Goal: Task Accomplishment & Management: Use online tool/utility

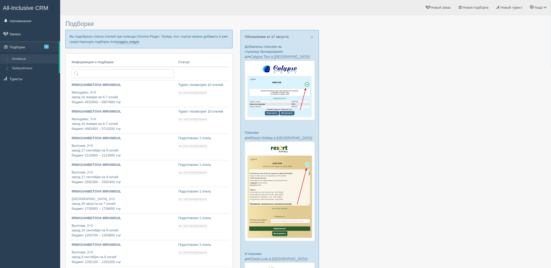
click at [132, 42] on link "создать новую" at bounding box center [127, 42] width 23 height 4
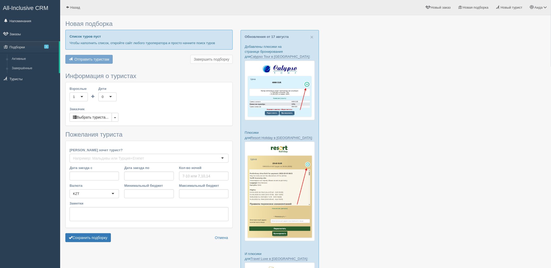
type input "9"
type input "2158600"
type input "2158700"
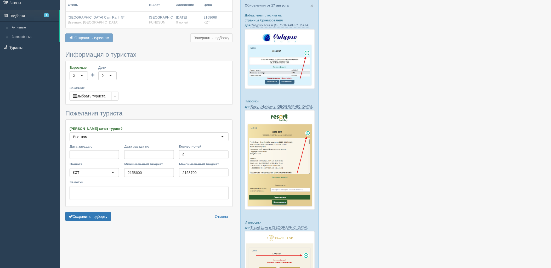
scroll to position [72, 0]
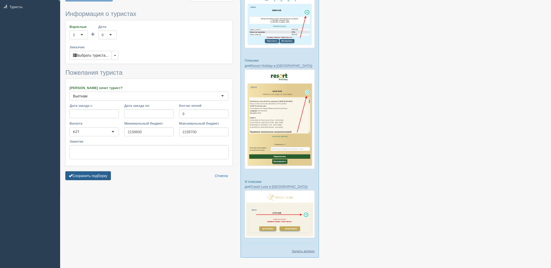
click at [94, 176] on button "Сохранить подборку" at bounding box center [88, 176] width 46 height 9
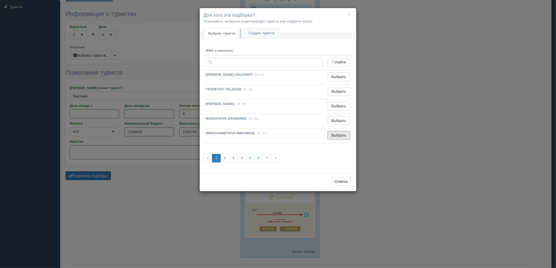
drag, startPoint x: 330, startPoint y: 138, endPoint x: 322, endPoint y: 142, distance: 8.9
click at [330, 138] on button "Выбрать" at bounding box center [338, 135] width 23 height 9
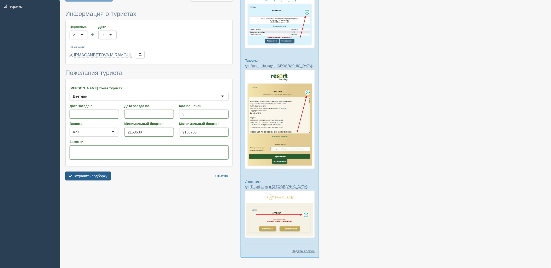
click at [103, 178] on button "Сохранить подборку" at bounding box center [88, 176] width 46 height 9
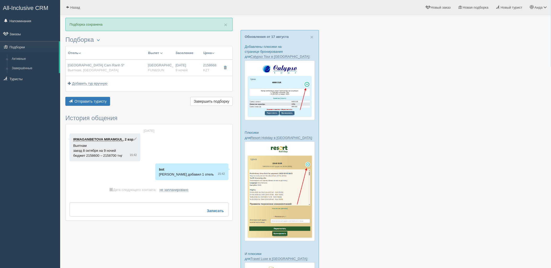
click at [87, 96] on div "Отель Разделить отели... Вылет Выезд Авиа Автобус Заселение Цена Дешёвые вначале" at bounding box center [148, 76] width 167 height 61
click at [88, 100] on span "Отправить туристу" at bounding box center [91, 101] width 32 height 4
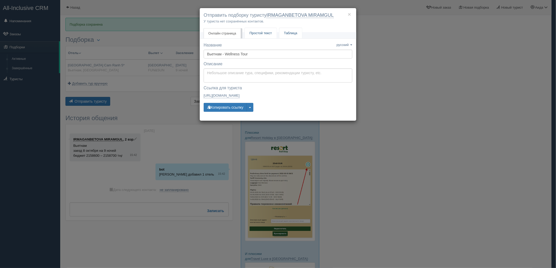
click at [260, 35] on span "Простой текст" at bounding box center [260, 33] width 23 height 4
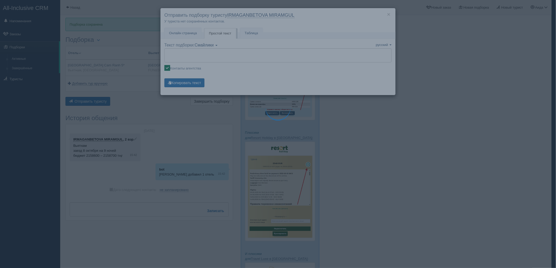
type textarea "🌞 Добрый день! Предлагаем Вам рассмотреть следующие варианты: 🌎 Вьетнам, Камран…"
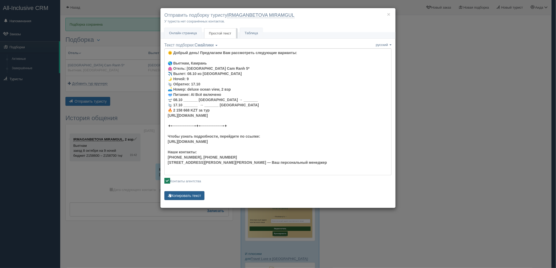
click at [198, 193] on button "Копировать текст" at bounding box center [184, 196] width 40 height 9
